Goal: Complete application form

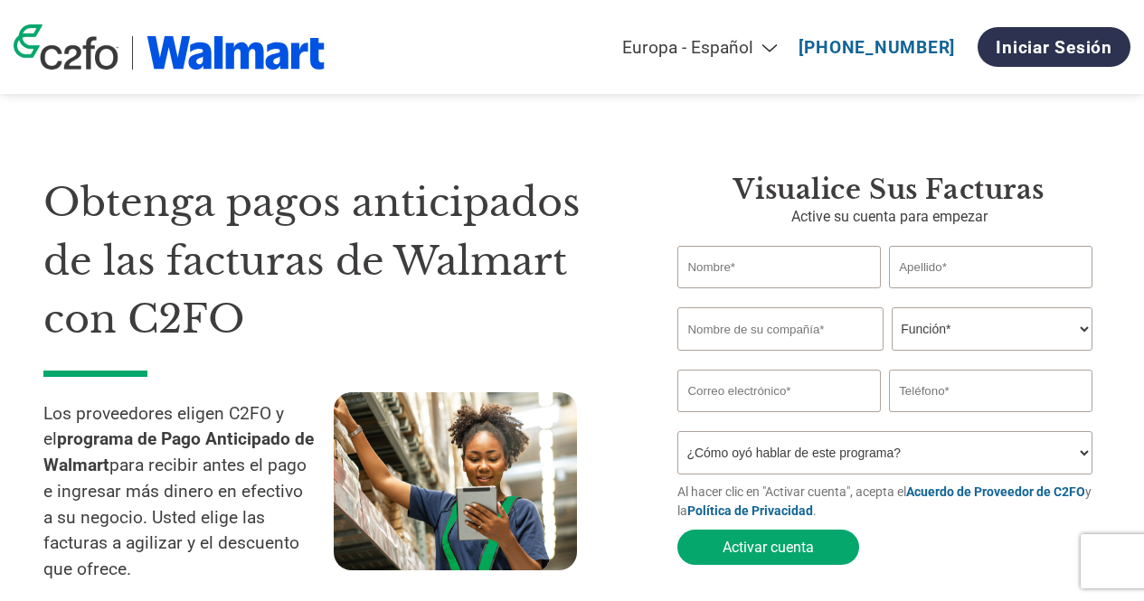
select select "es-ES"
click at [777, 266] on input "text" at bounding box center [778, 267] width 203 height 42
type input "[PERSON_NAME]"
type input "Palet"
click at [758, 347] on input "text" at bounding box center [779, 328] width 205 height 43
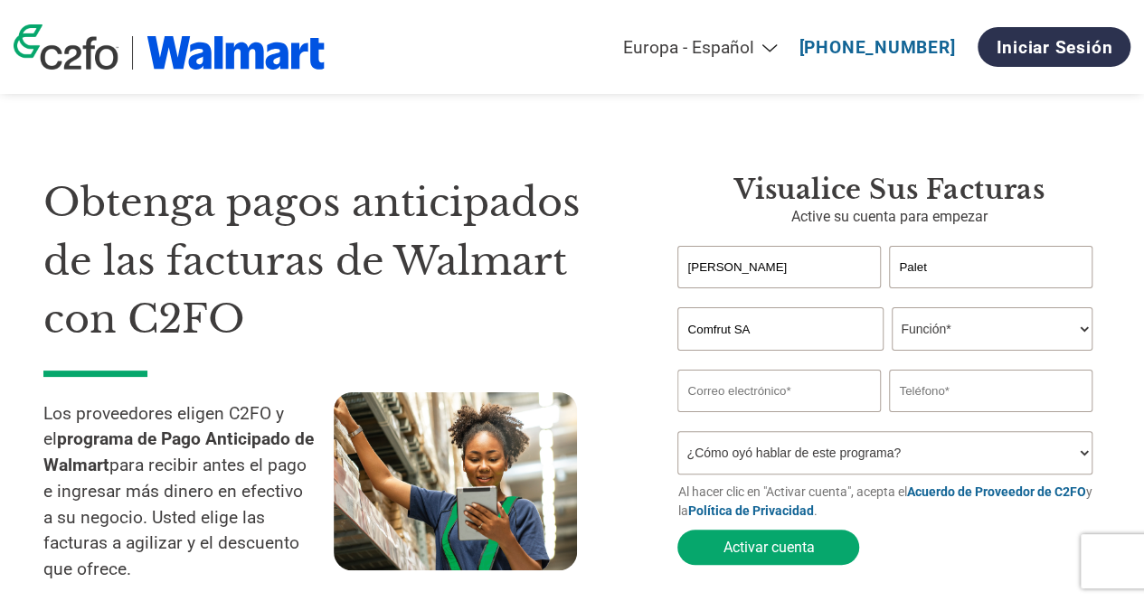
type input "Comfrut SA"
click at [1011, 323] on select "Función* Director financiero Interventor Gestor de créditos Director de finanza…" at bounding box center [991, 328] width 200 height 43
select select "OTHER"
click at [891, 309] on select "Función* Director financiero Interventor Gestor de créditos Director de finanza…" at bounding box center [991, 328] width 200 height 43
click at [780, 386] on input "email" at bounding box center [778, 391] width 203 height 42
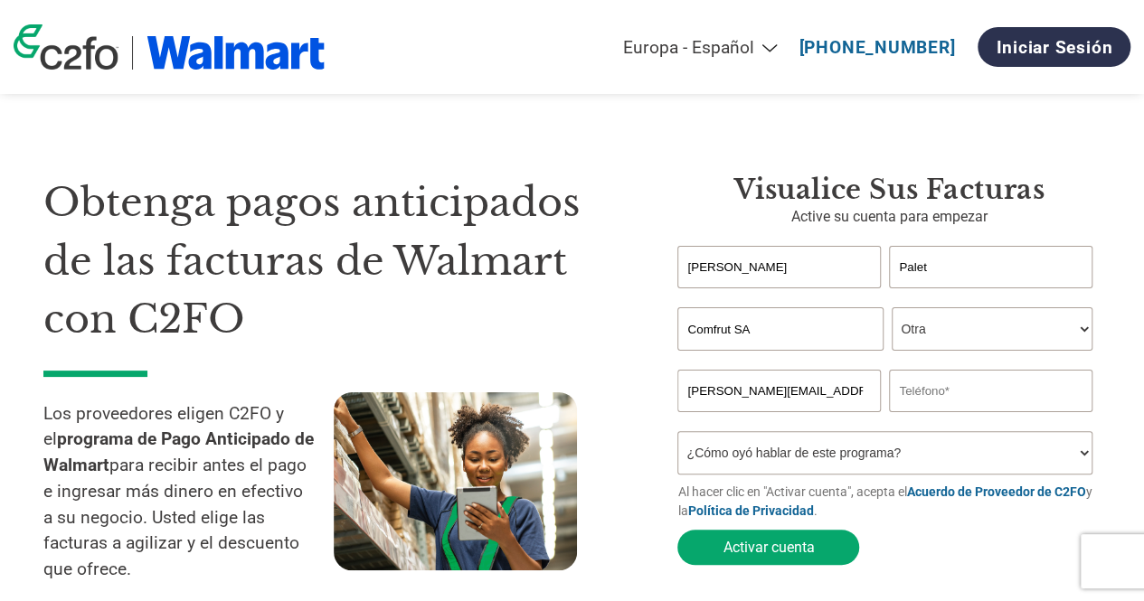
type input "[PERSON_NAME][EMAIL_ADDRESS][DOMAIN_NAME]"
type input "56972040074"
click at [820, 456] on select "¿Cómo oyó hablar de este programa? Recibió una carta Correo electrónico Redes s…" at bounding box center [884, 452] width 414 height 43
select select "Family/Friend/Acquaintance"
click at [677, 436] on select "¿Cómo oyó hablar de este programa? Recibió una carta Correo electrónico Redes s…" at bounding box center [884, 452] width 414 height 43
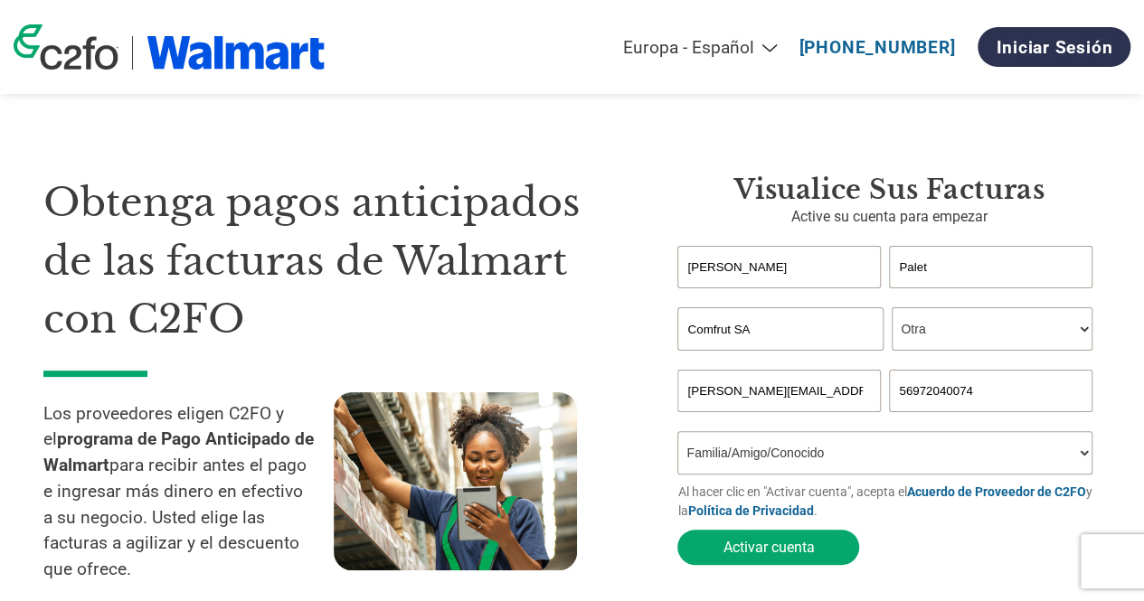
click at [613, 339] on h1 "Obtenga pagos anticipados de las facturas de Walmart con C2FO" at bounding box center [332, 261] width 579 height 175
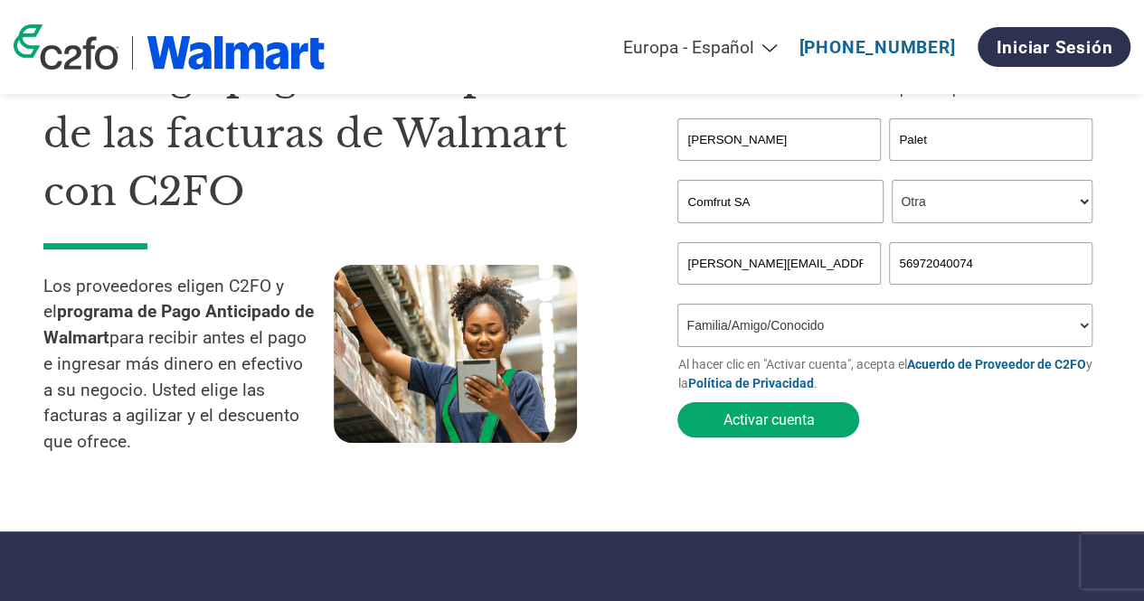
scroll to position [128, 0]
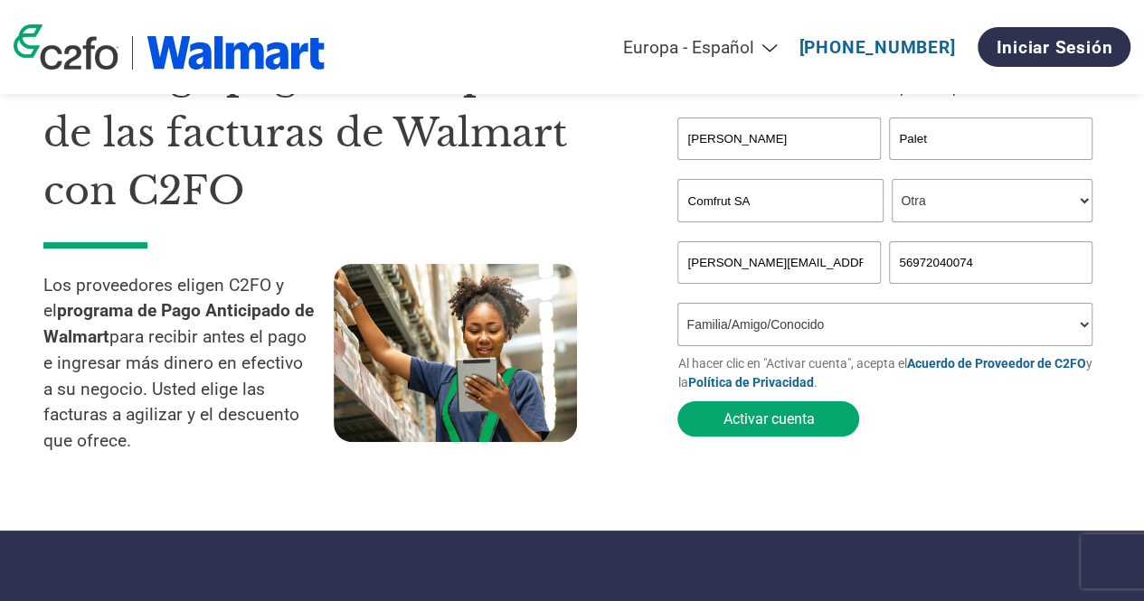
click at [972, 205] on select "Función* Director financiero Interventor Gestor de créditos Director de finanza…" at bounding box center [991, 200] width 200 height 43
click at [891, 181] on select "Función* Director financiero Interventor Gestor de créditos Director de finanza…" at bounding box center [991, 200] width 200 height 43
click at [931, 203] on select "Función* Director financiero Interventor Gestor de créditos Director de finanza…" at bounding box center [991, 200] width 200 height 43
click at [891, 181] on select "Función* Director financiero Interventor Gestor de créditos Director de finanza…" at bounding box center [991, 200] width 200 height 43
click at [955, 193] on select "Función* Director financiero Interventor Gestor de créditos Director de finanza…" at bounding box center [991, 200] width 200 height 43
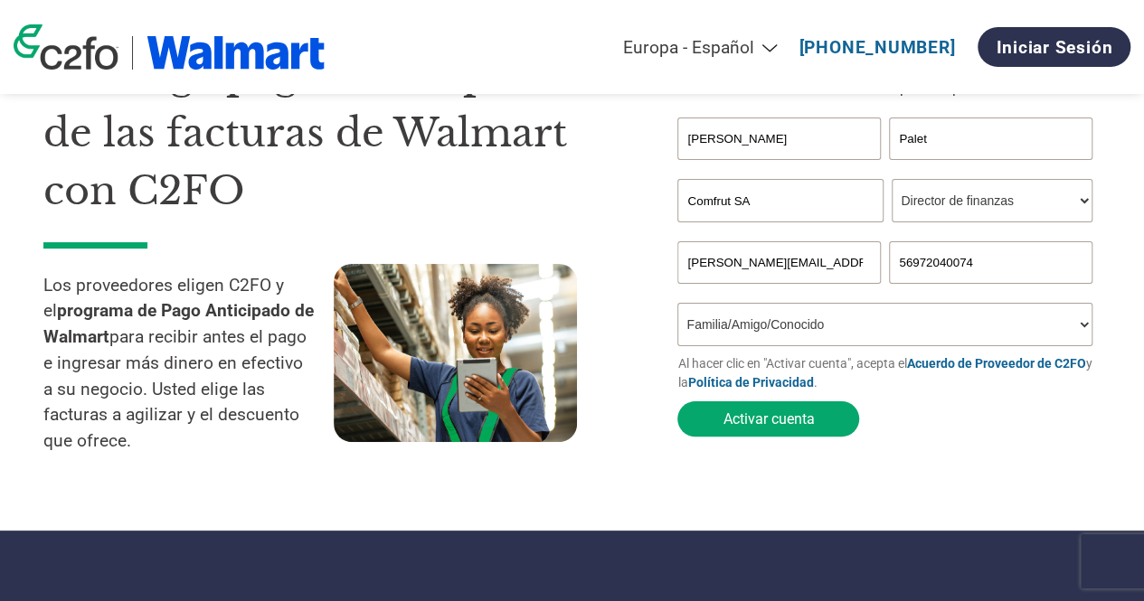
select select "TREASURER"
click at [891, 181] on select "Función* Director financiero Interventor Gestor de créditos Director de finanza…" at bounding box center [991, 200] width 200 height 43
click at [937, 466] on div "Visualice sus facturas Active su cuenta para empezar [PERSON_NAME] Invalid firs…" at bounding box center [888, 259] width 423 height 428
click at [771, 420] on button "Activar cuenta" at bounding box center [768, 418] width 182 height 35
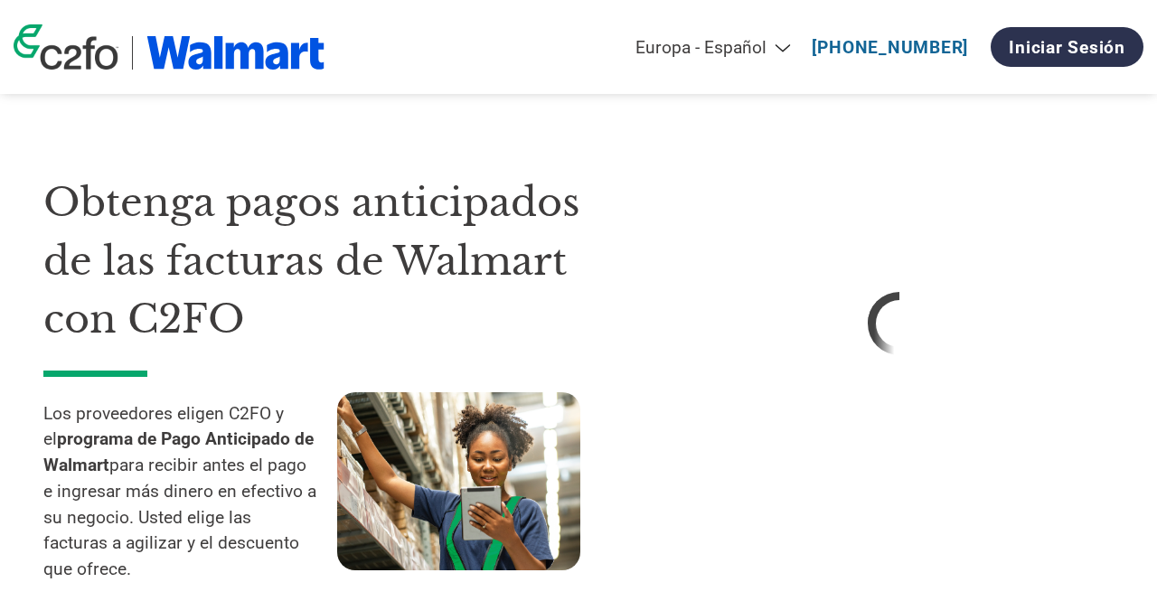
select select "es-ES"
